Goal: Navigation & Orientation: Find specific page/section

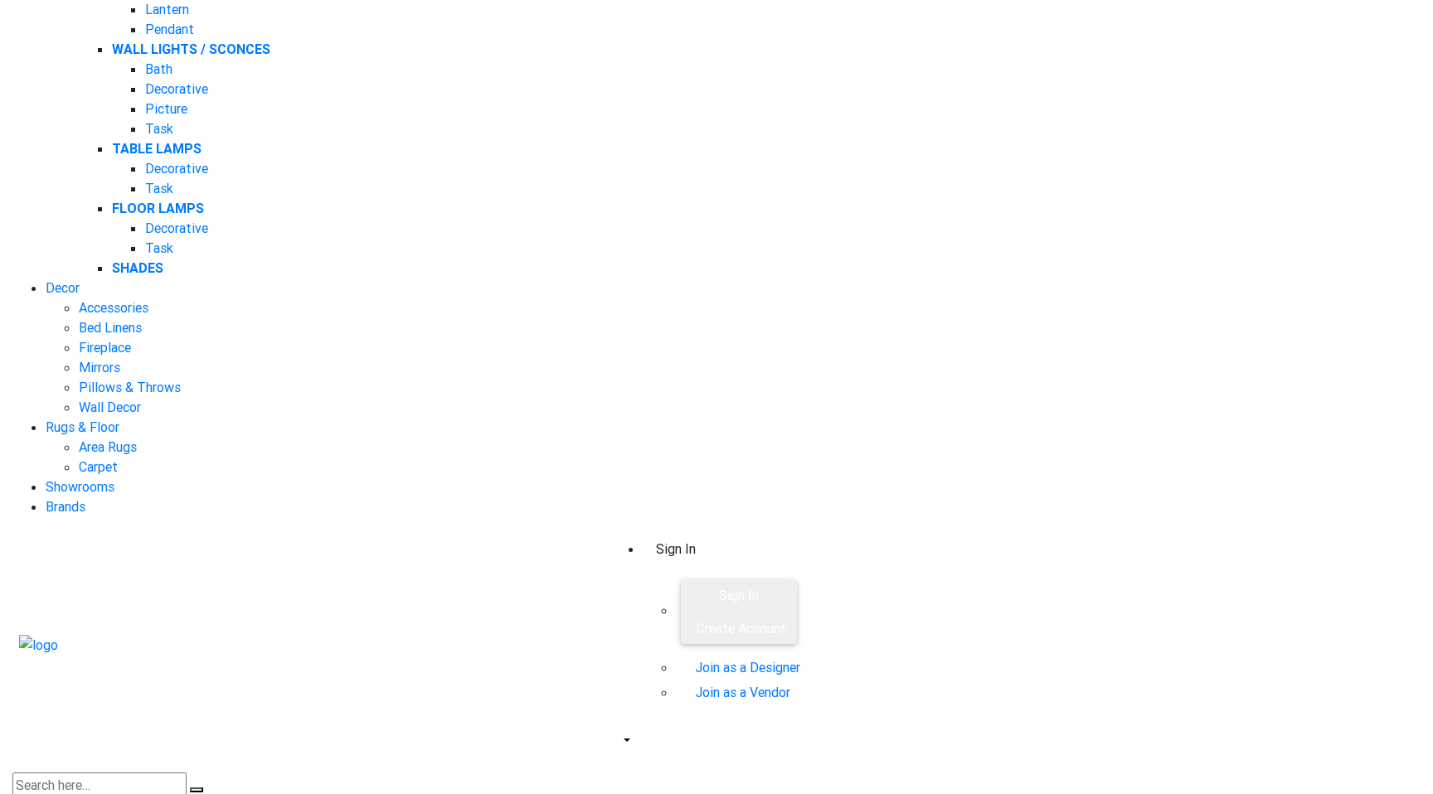
scroll to position [1027, 0]
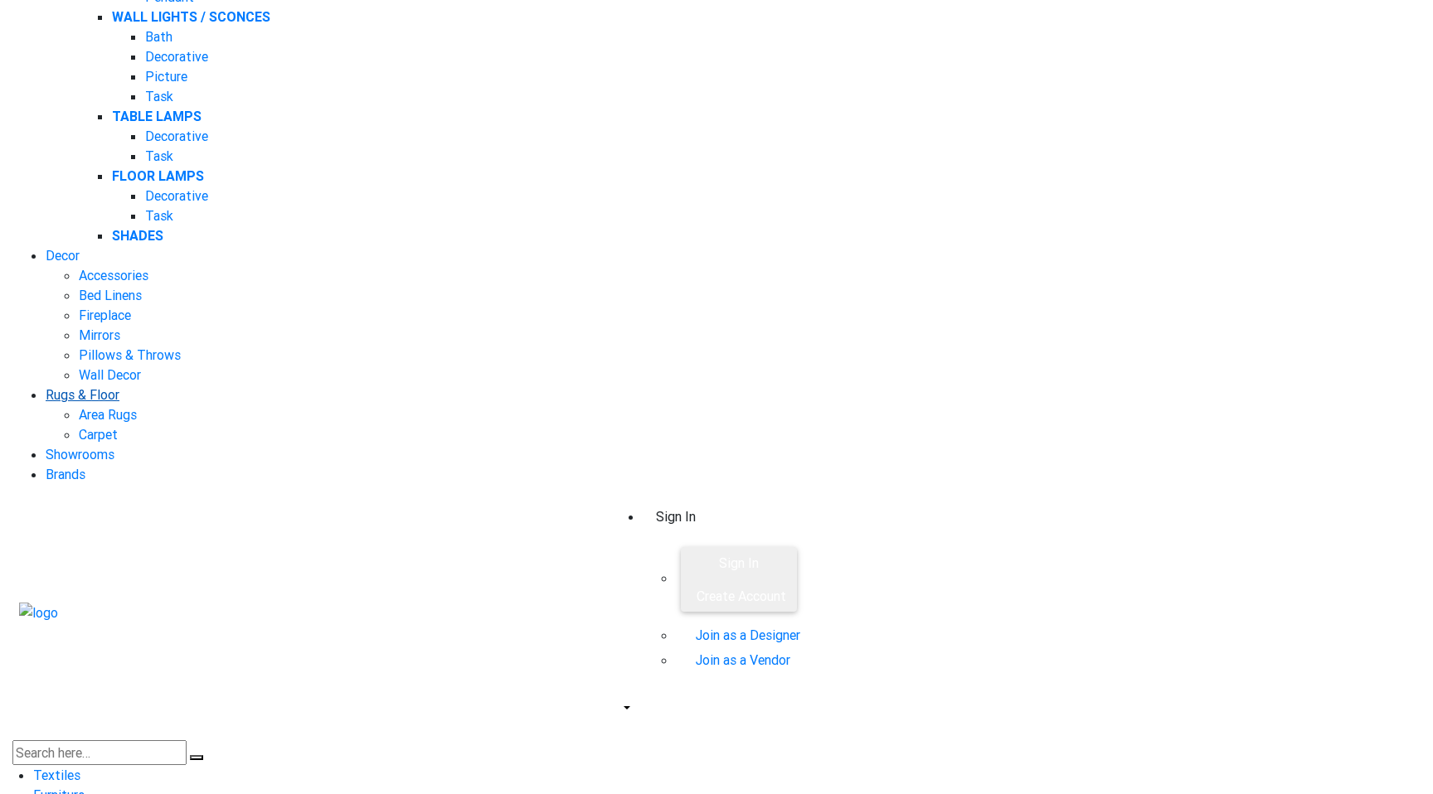
click at [119, 386] on link "Rugs & Floor" at bounding box center [83, 394] width 74 height 17
click at [137, 406] on link "Area Rugs" at bounding box center [108, 414] width 58 height 17
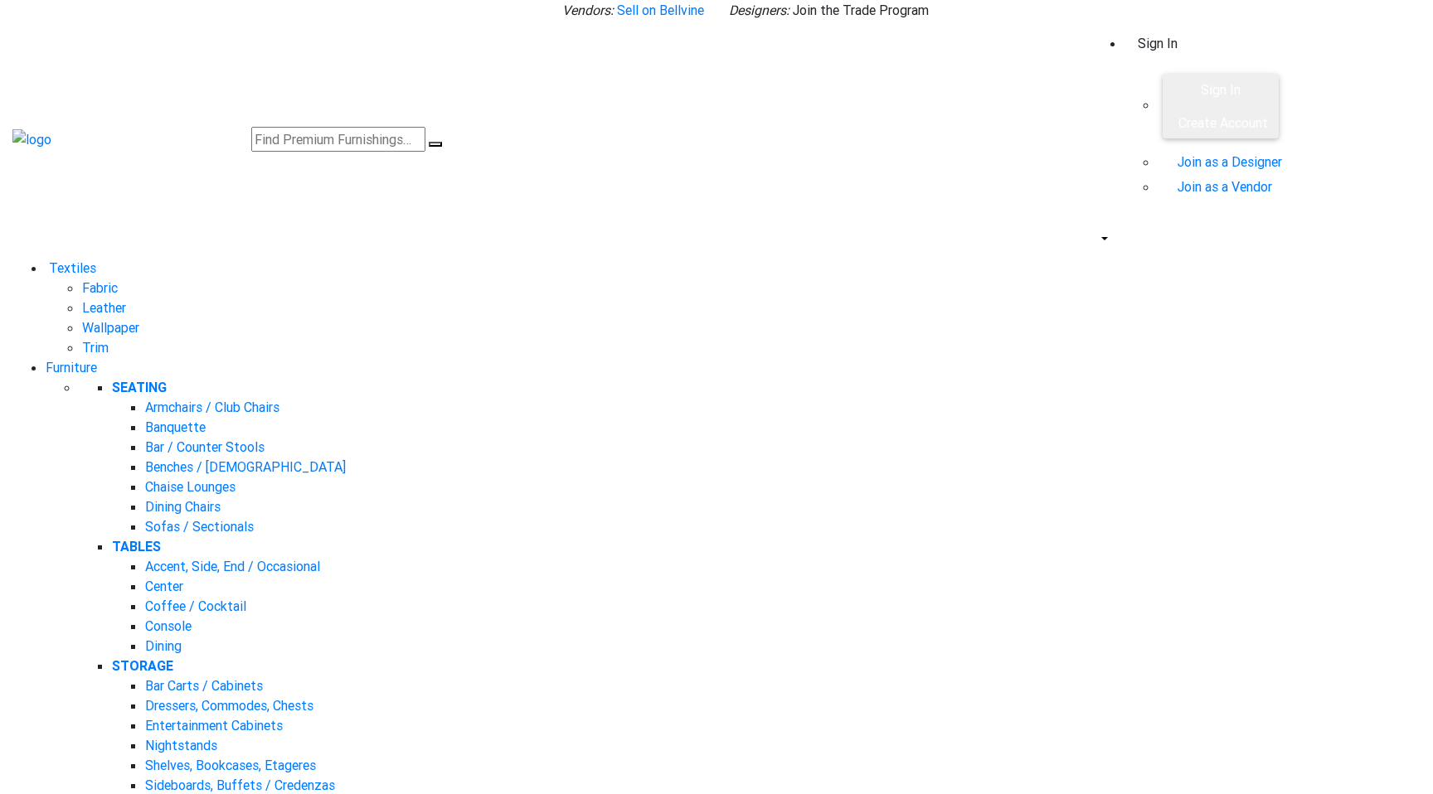
scroll to position [306, 0]
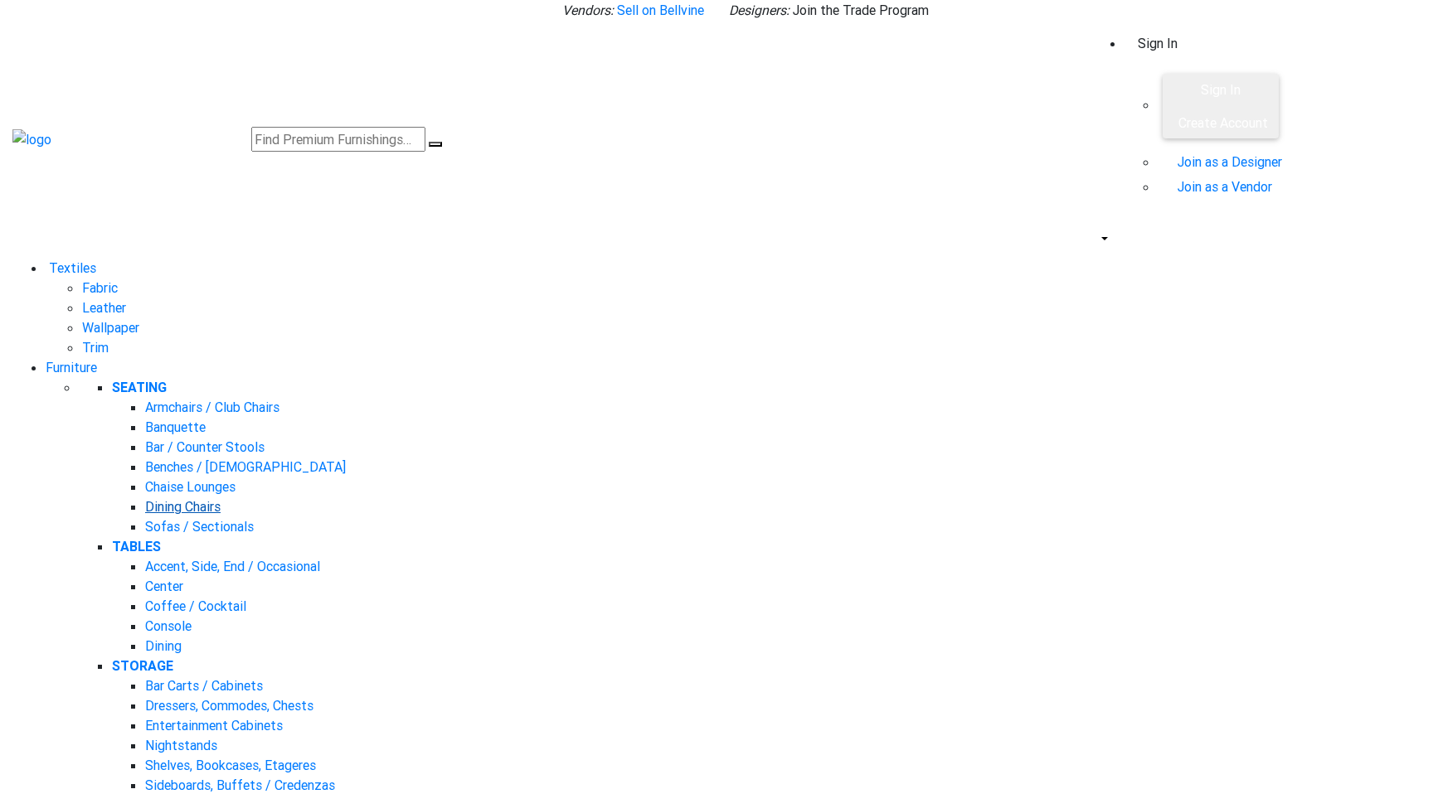
click at [221, 498] on link "Dining Chairs" at bounding box center [182, 506] width 75 height 17
